Goal: Task Accomplishment & Management: Use online tool/utility

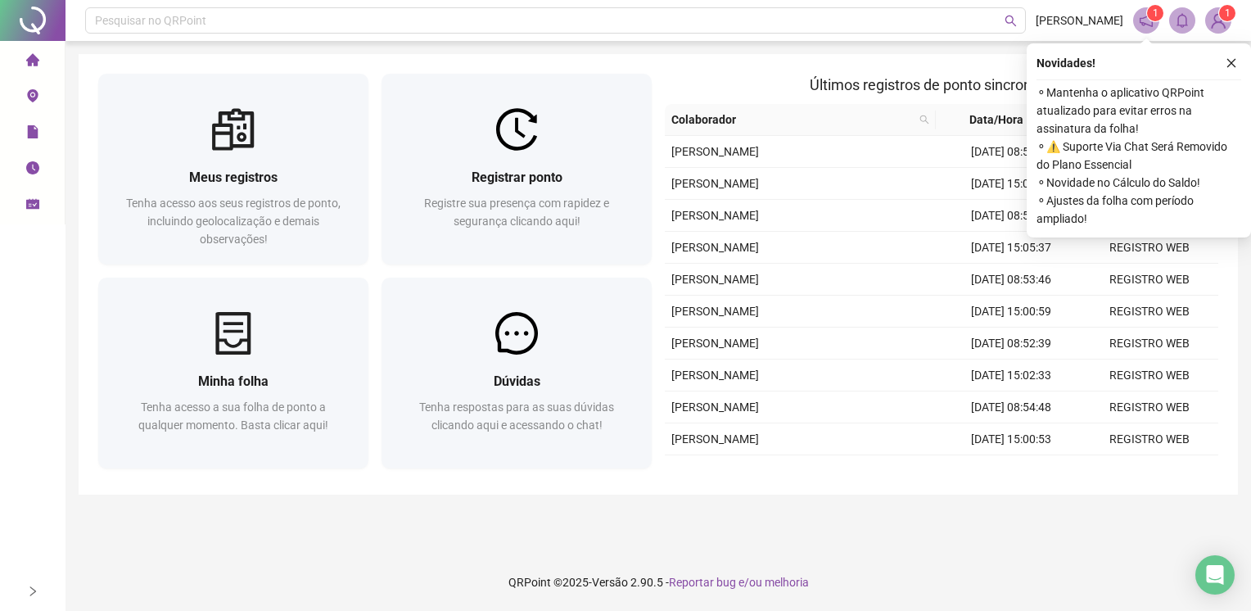
click at [616, 219] on div "Registre sua presença com rapidez e segurança clicando aqui!" at bounding box center [516, 221] width 231 height 54
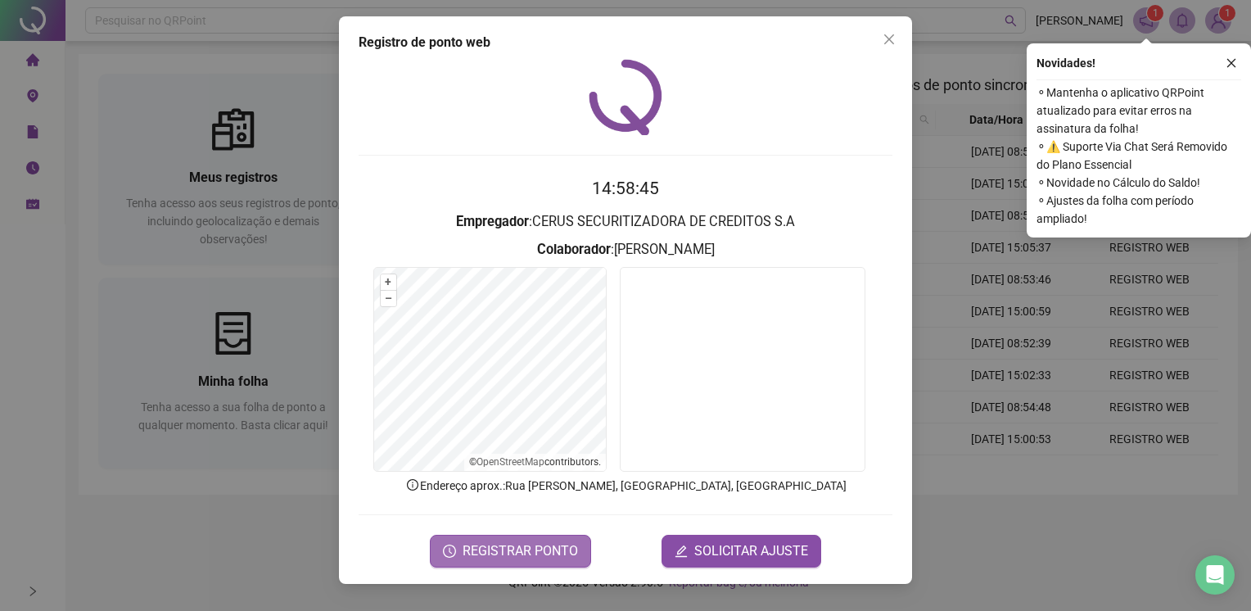
click at [558, 553] on span "REGISTRAR PONTO" at bounding box center [520, 551] width 115 height 20
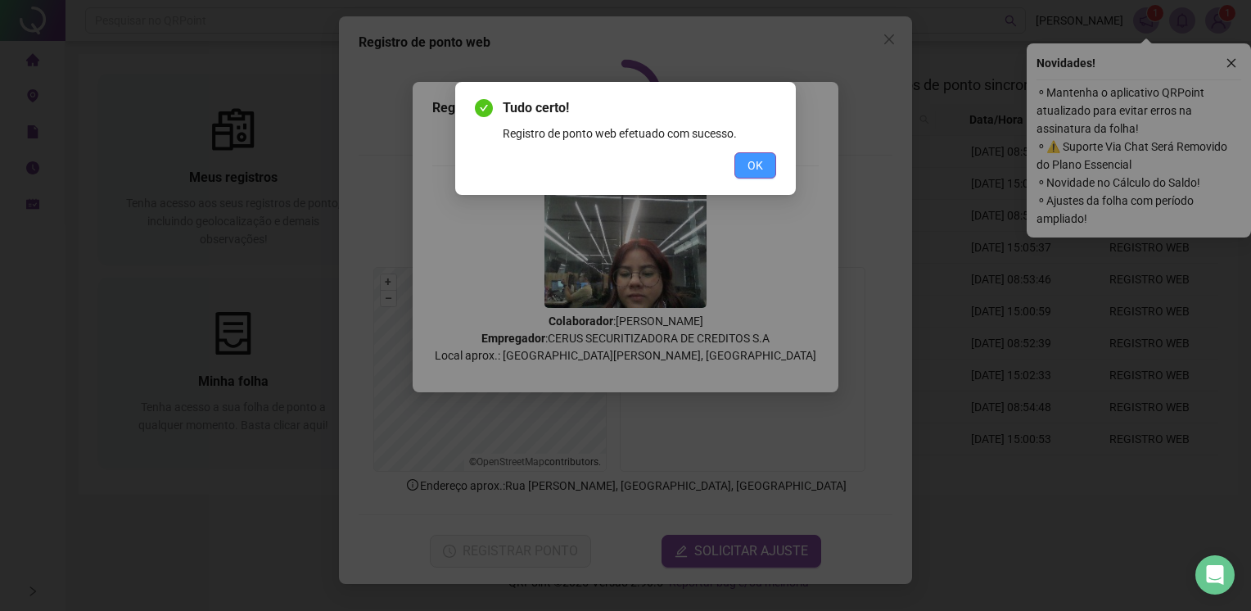
click at [747, 165] on span "OK" at bounding box center [755, 165] width 16 height 18
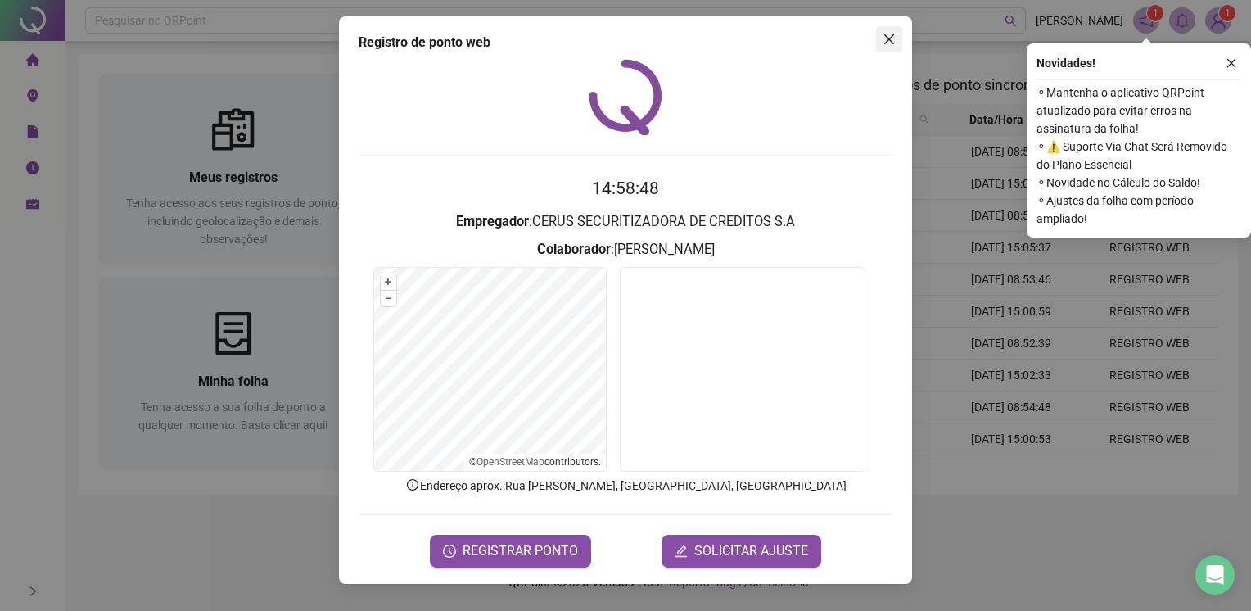
click at [881, 31] on button "Close" at bounding box center [889, 39] width 26 height 26
